Goal: Information Seeking & Learning: Compare options

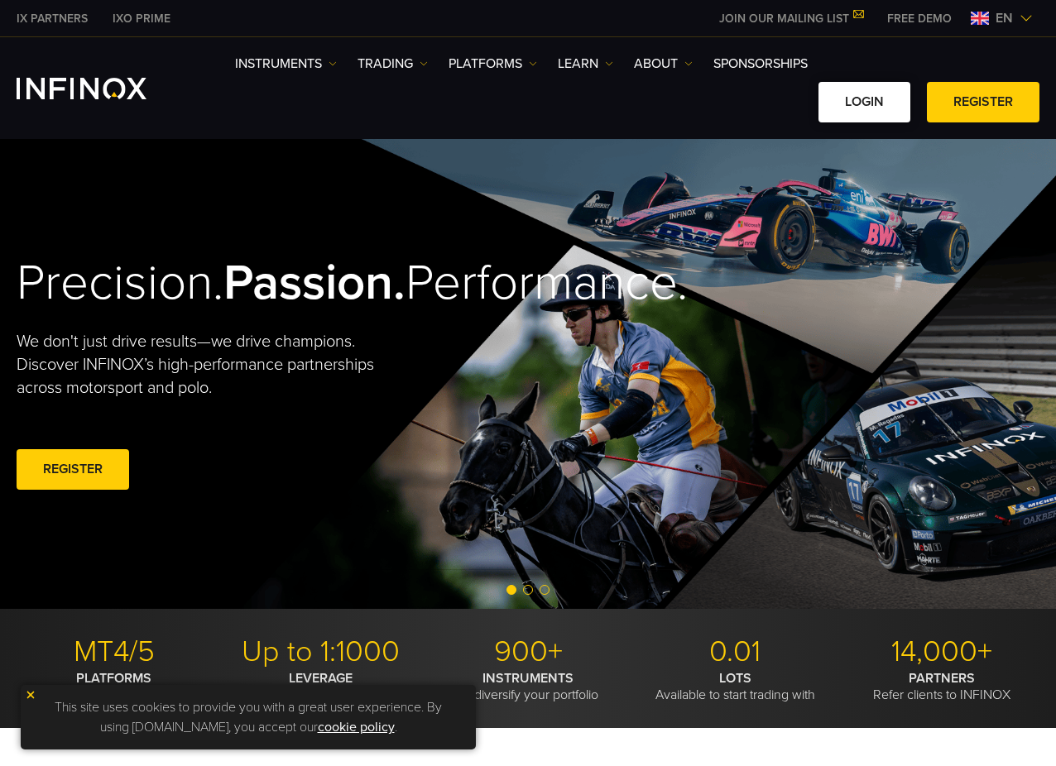
click at [846, 99] on link "LOGIN" at bounding box center [865, 102] width 92 height 41
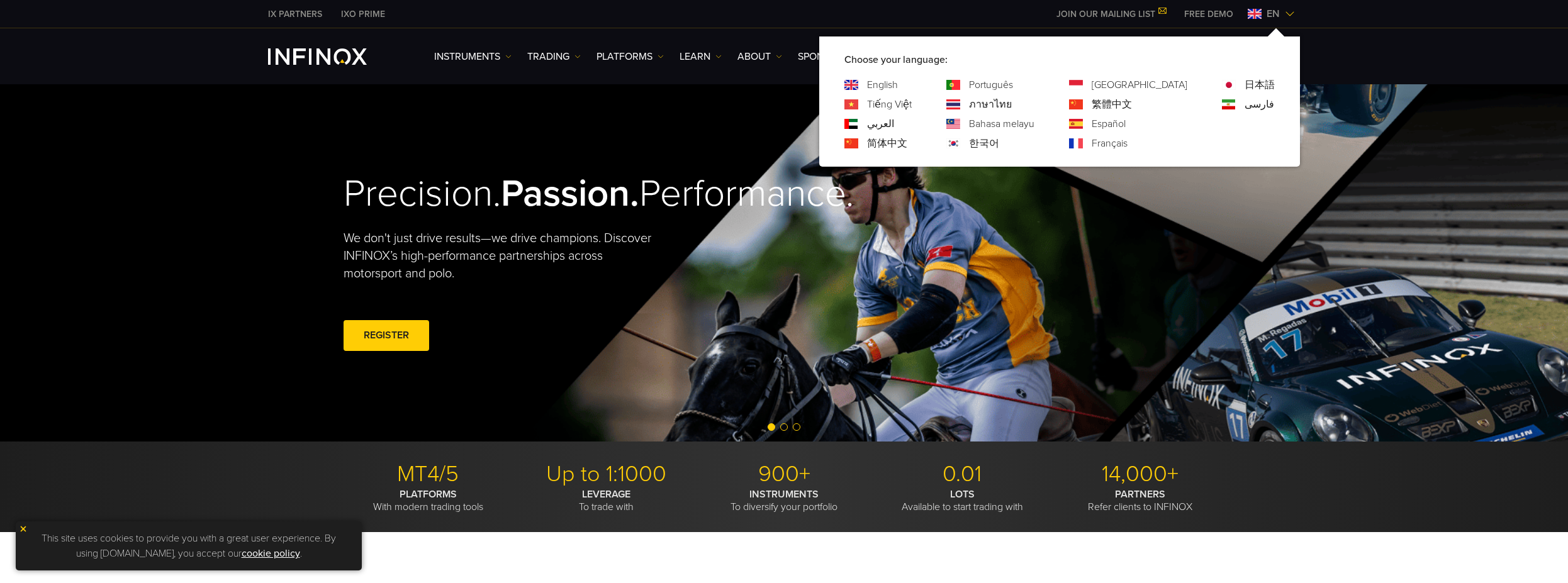
click at [1291, 13] on img at bounding box center [1289, 14] width 10 height 10
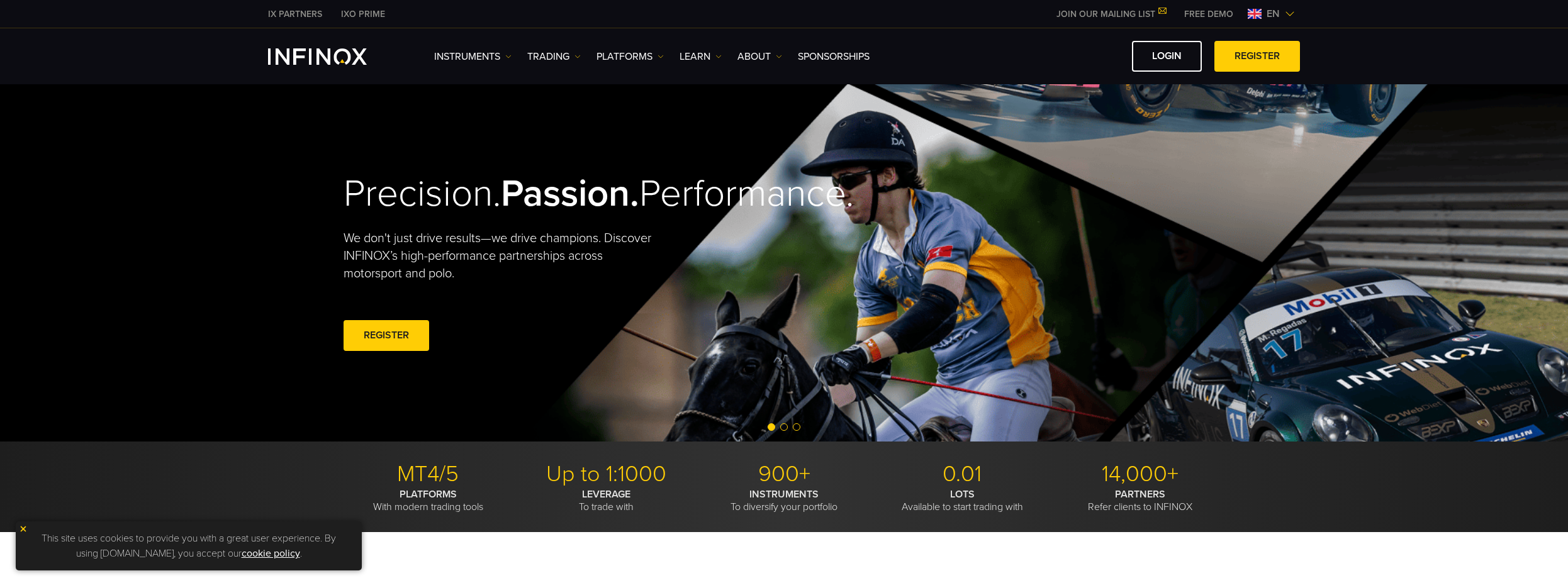
click at [1291, 13] on img at bounding box center [1289, 14] width 10 height 10
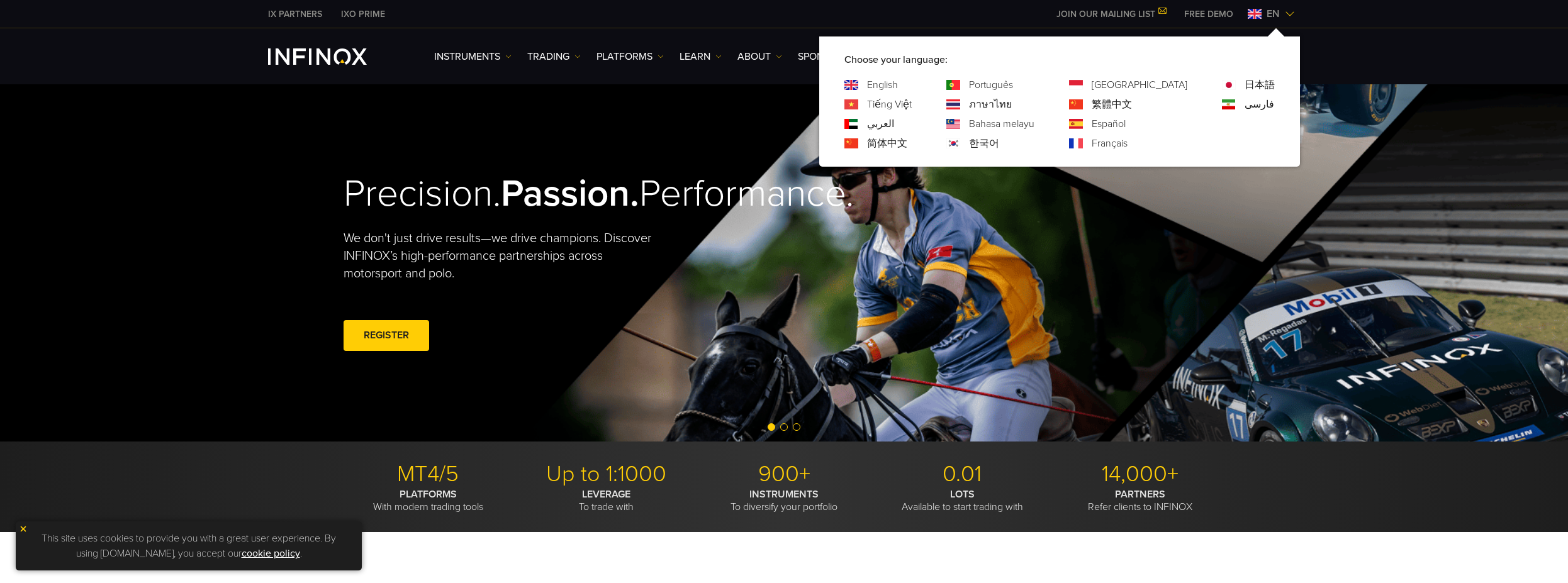
click at [1126, 119] on link "Español" at bounding box center [1108, 124] width 34 height 15
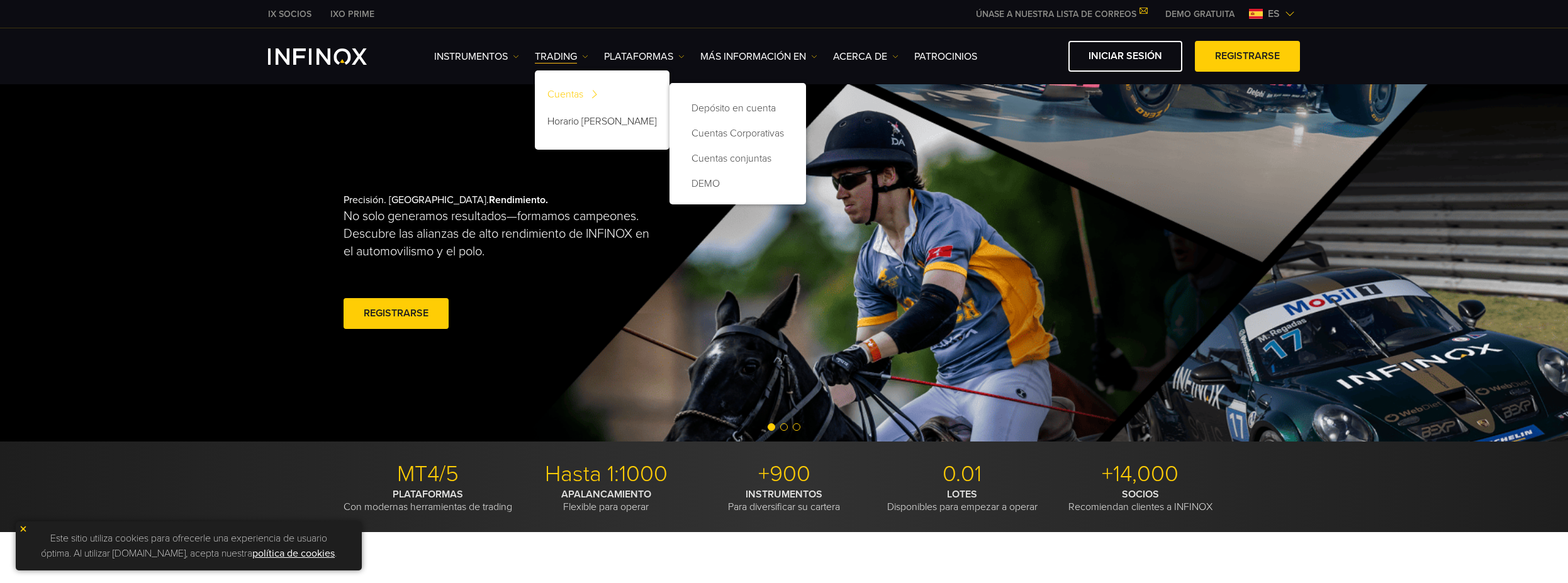
click at [564, 90] on link "Cuentas" at bounding box center [602, 97] width 135 height 27
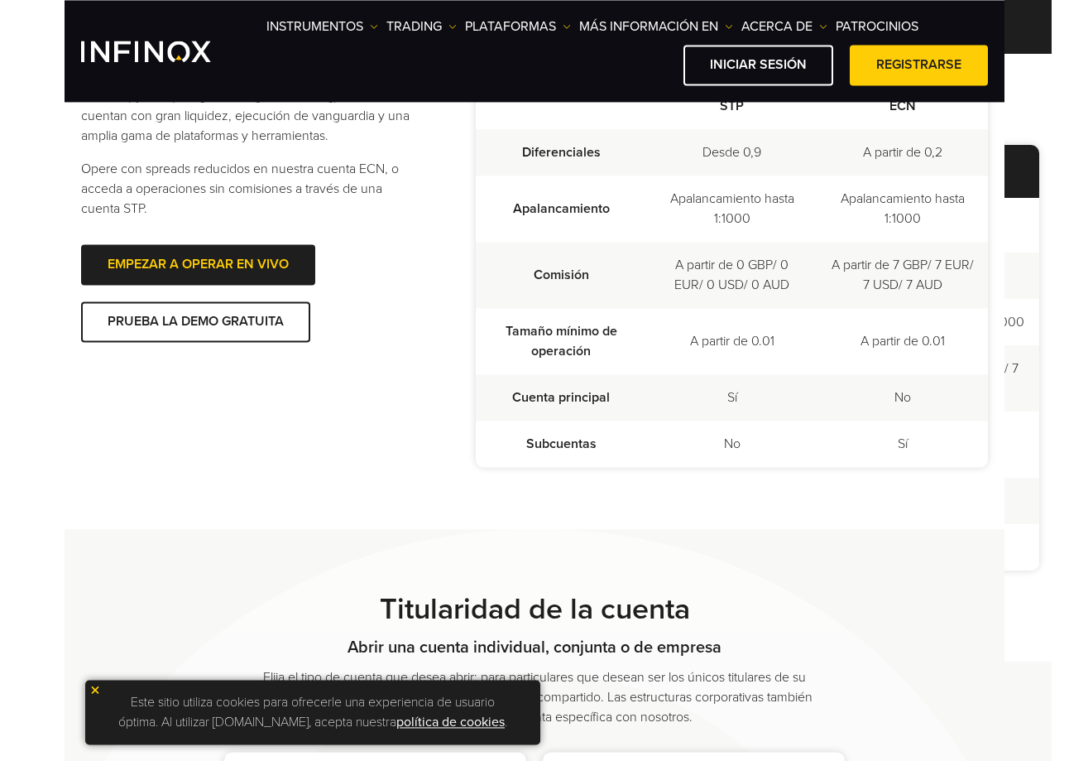
scroll to position [517, 0]
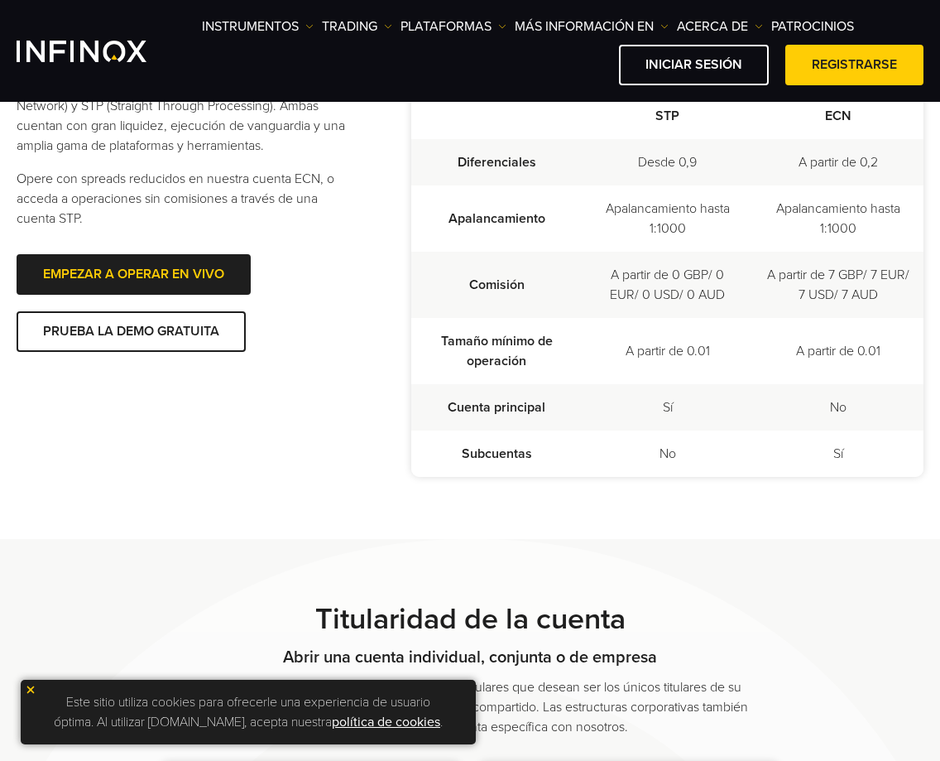
click at [99, 406] on div "Comparar cuentas INFINOX ofrece cuentas ECN (Electronic Communication Network) …" at bounding box center [470, 253] width 907 height 569
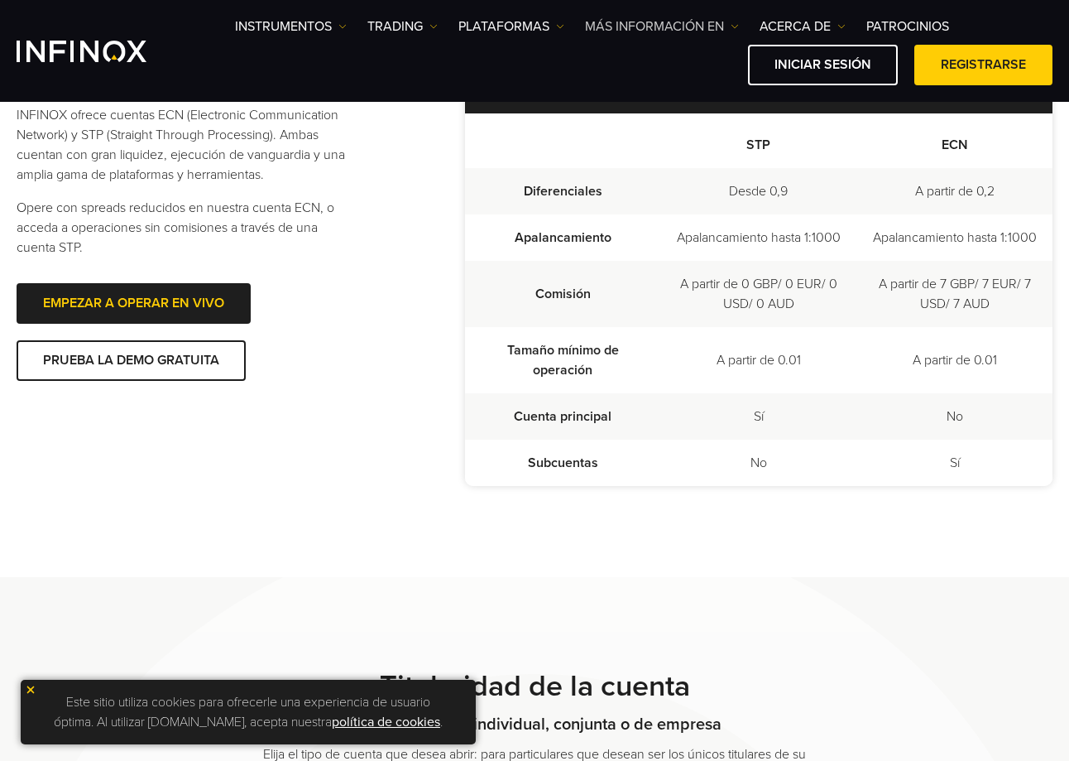
click at [699, 21] on link "Más información en" at bounding box center [662, 27] width 154 height 20
